Goal: Use online tool/utility: Utilize a website feature to perform a specific function

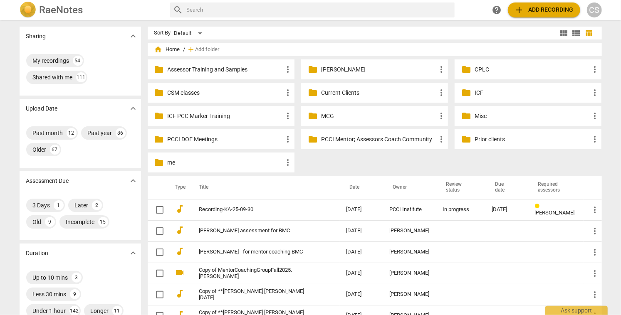
click at [333, 93] on p "Current Clients" at bounding box center [378, 93] width 115 height 9
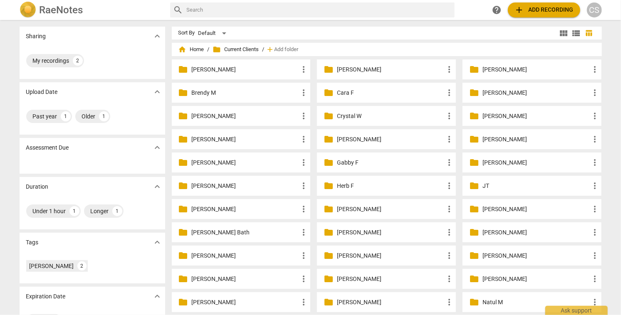
click at [499, 115] on p "[PERSON_NAME]" at bounding box center [535, 116] width 107 height 9
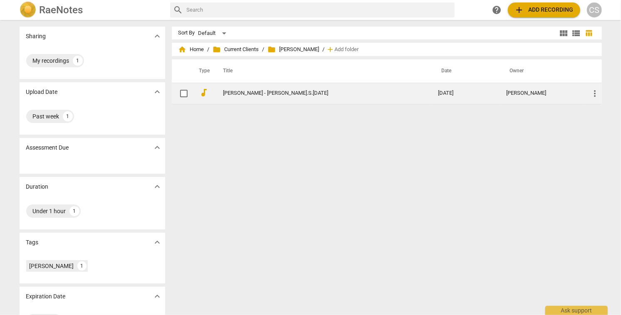
click at [333, 92] on link "[PERSON_NAME] - [PERSON_NAME].S.[DATE]" at bounding box center [315, 93] width 185 height 6
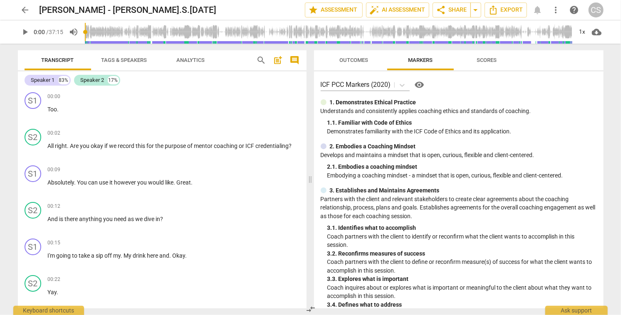
click at [556, 10] on span "more_vert" at bounding box center [556, 10] width 10 height 10
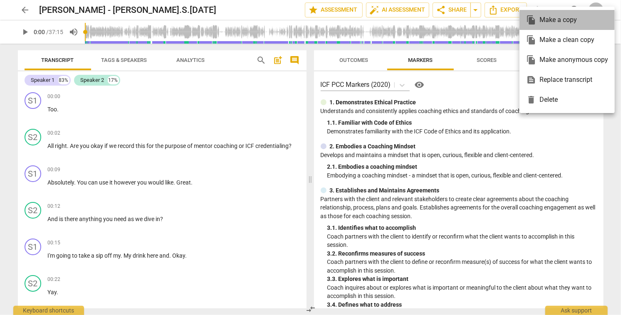
click at [556, 20] on div "file_copy Make a copy" at bounding box center [567, 20] width 82 height 20
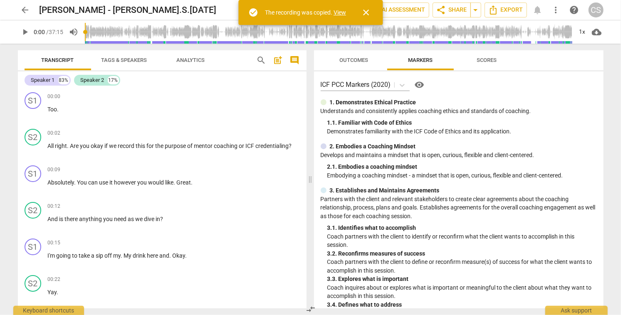
click at [335, 12] on link "View" at bounding box center [339, 12] width 12 height 7
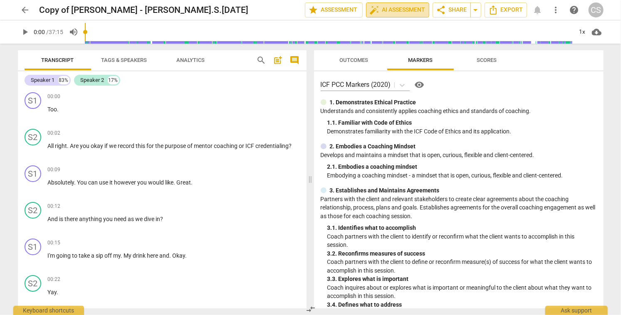
click at [405, 7] on span "auto_fix_high AI Assessment" at bounding box center [398, 10] width 56 height 10
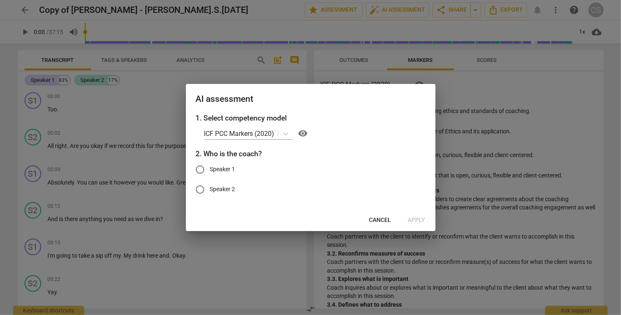
click at [200, 190] on input "Speaker 2" at bounding box center [200, 190] width 20 height 20
radio input "true"
click at [415, 221] on span "Apply" at bounding box center [416, 220] width 17 height 8
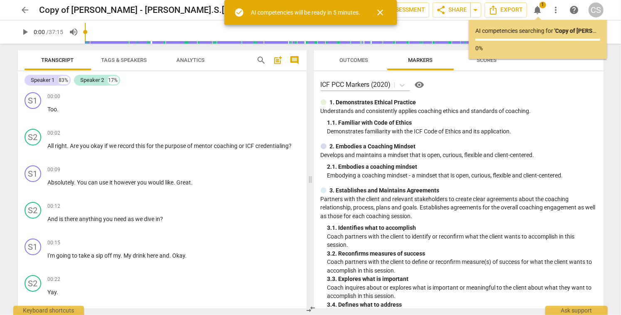
click at [25, 11] on span "arrow_back" at bounding box center [25, 10] width 10 height 10
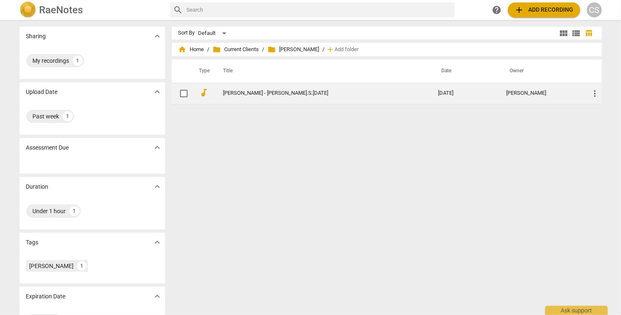
click at [245, 94] on link "[PERSON_NAME] - [PERSON_NAME].S.[DATE]" at bounding box center [315, 93] width 185 height 6
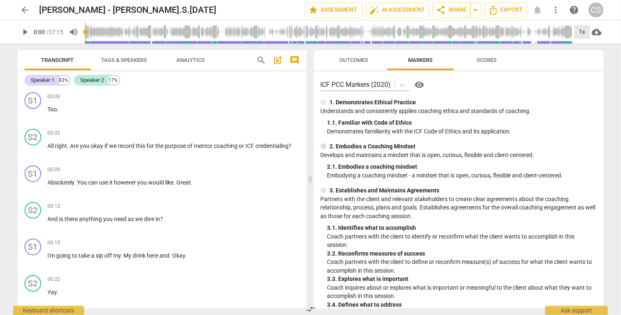
click at [582, 32] on div "1x" at bounding box center [582, 31] width 16 height 13
